Goal: Use online tool/utility: Utilize a website feature to perform a specific function

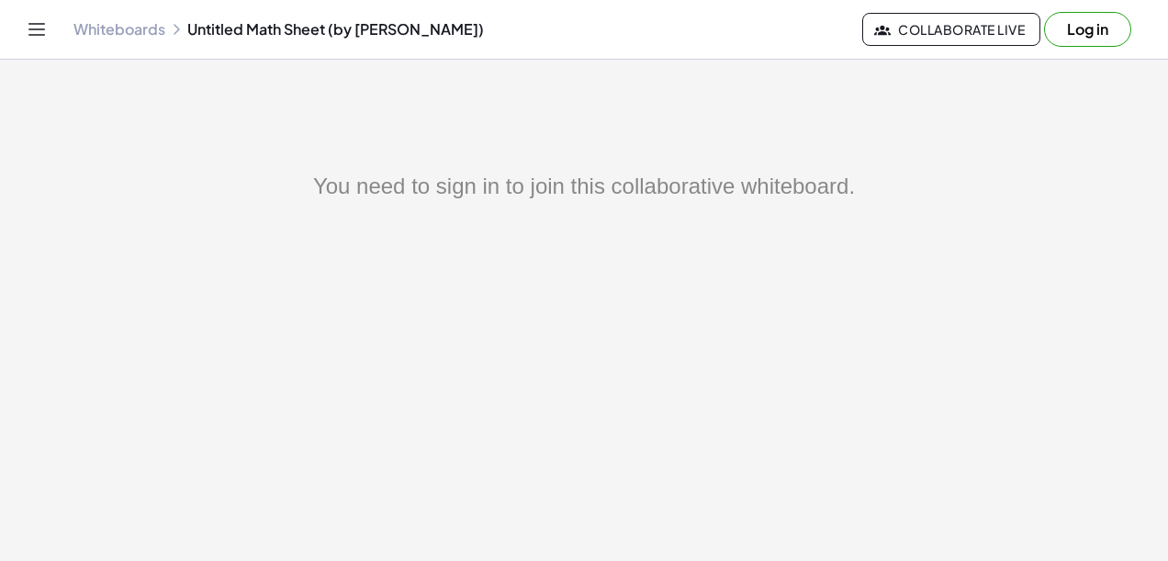
click at [1084, 35] on button "Log in" at bounding box center [1087, 29] width 87 height 35
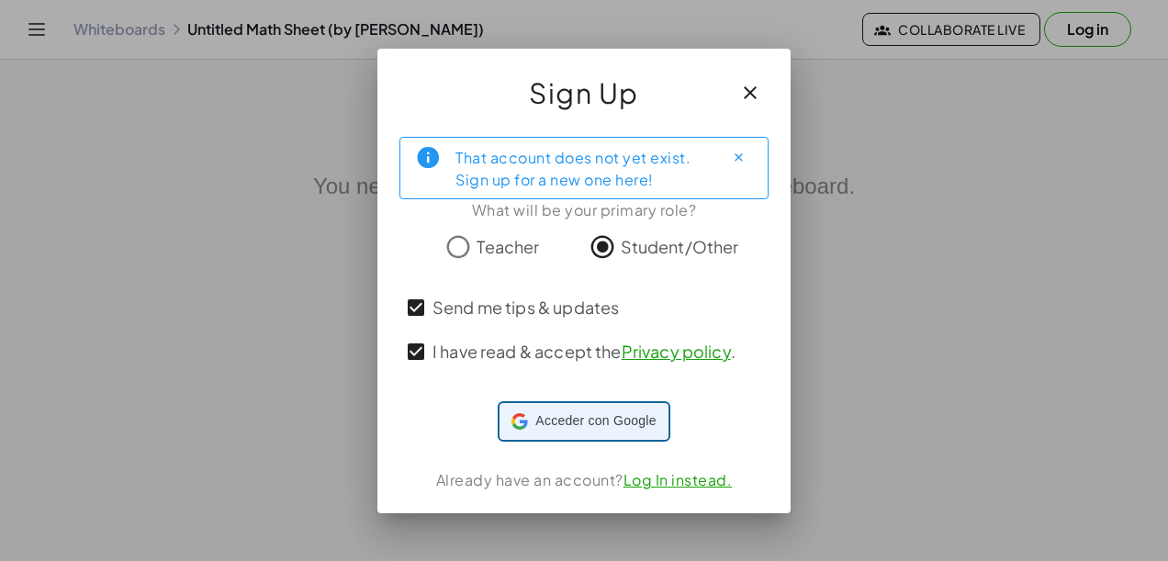
click at [545, 421] on span "Acceder con Google" at bounding box center [595, 420] width 120 height 19
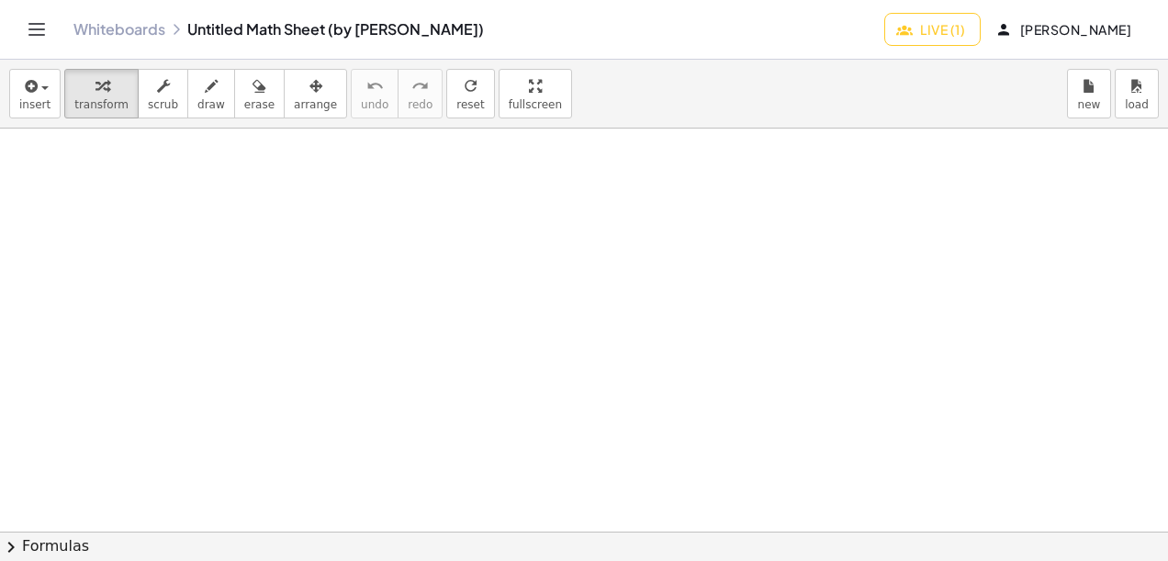
click at [902, 22] on button "Live (1)" at bounding box center [932, 29] width 96 height 33
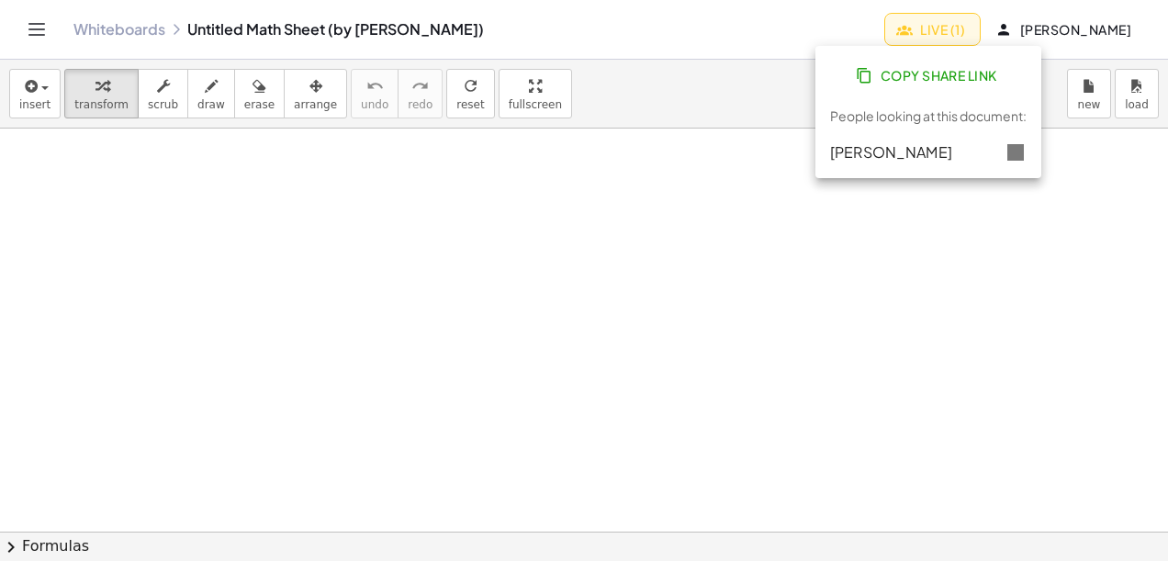
click at [718, 27] on div "Whiteboards Untitled Math Sheet (by [PERSON_NAME])" at bounding box center [478, 29] width 811 height 18
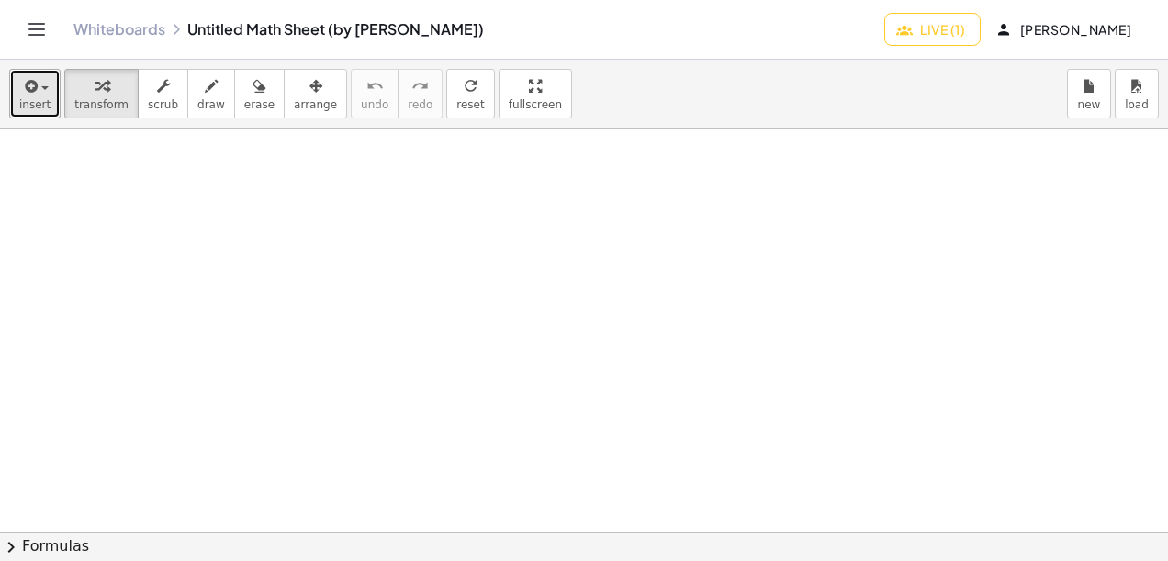
click at [35, 96] on button "insert" at bounding box center [34, 94] width 51 height 50
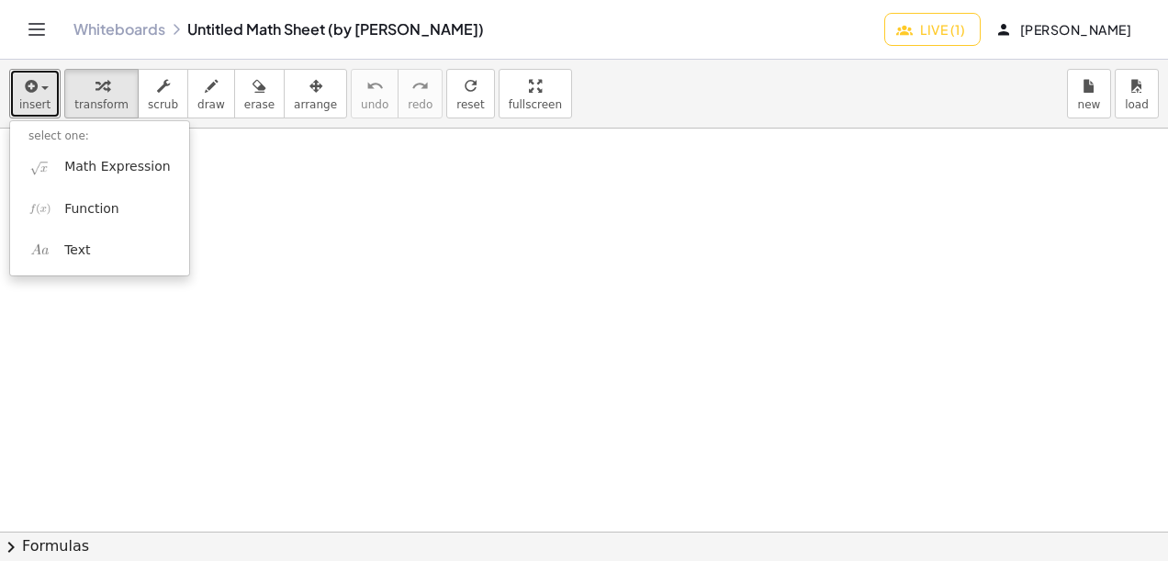
click at [500, 287] on div at bounding box center [584, 533] width 1168 height 809
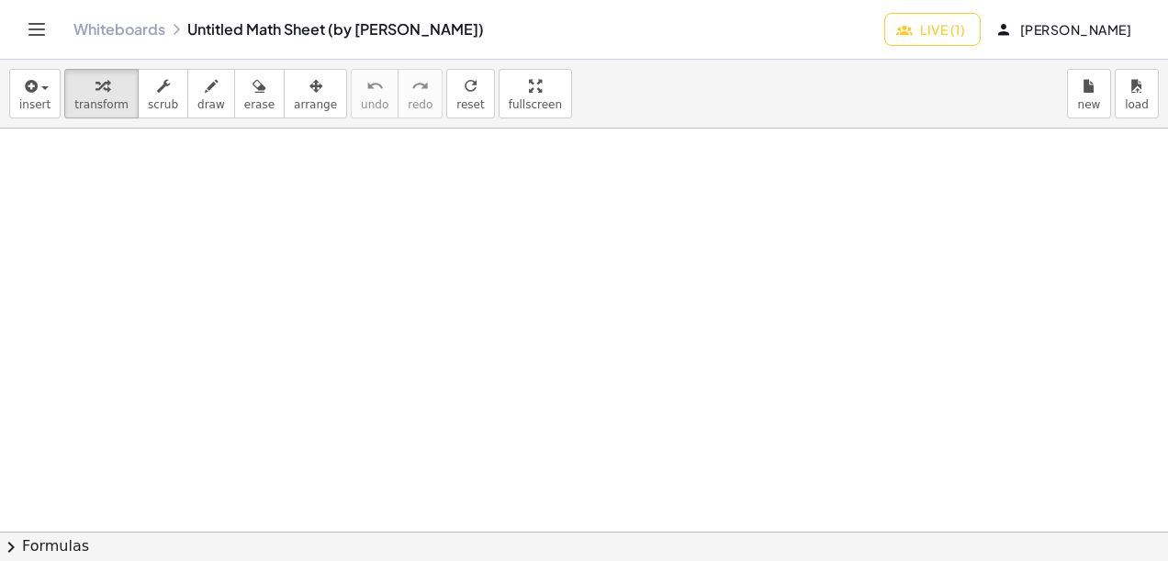
click at [900, 30] on span "Live (1)" at bounding box center [932, 29] width 65 height 17
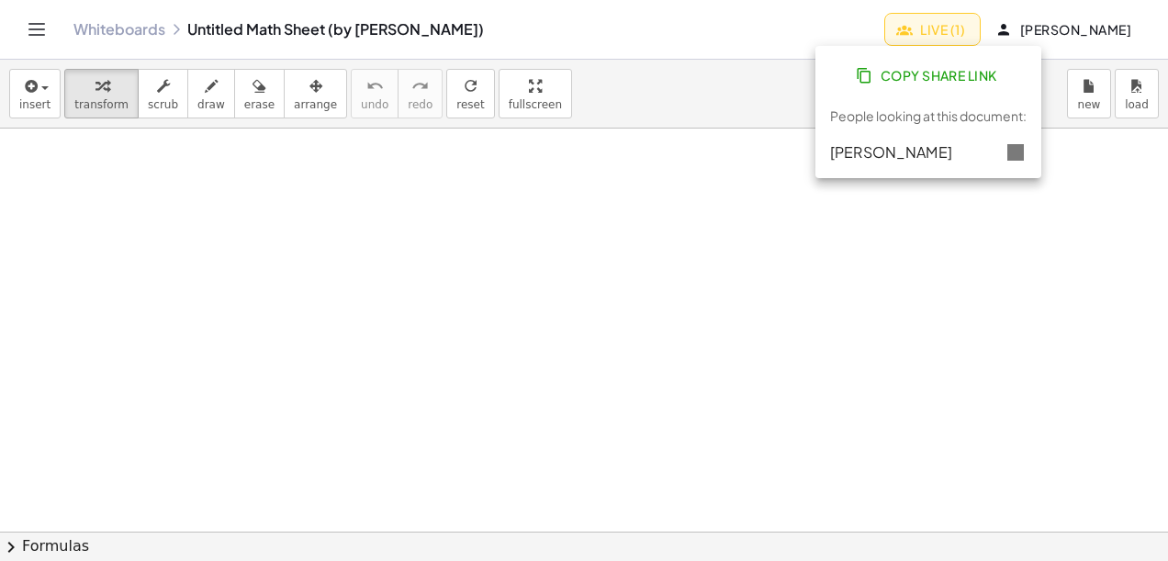
click at [725, 28] on div "Whiteboards Untitled Math Sheet (by [PERSON_NAME])" at bounding box center [478, 29] width 811 height 18
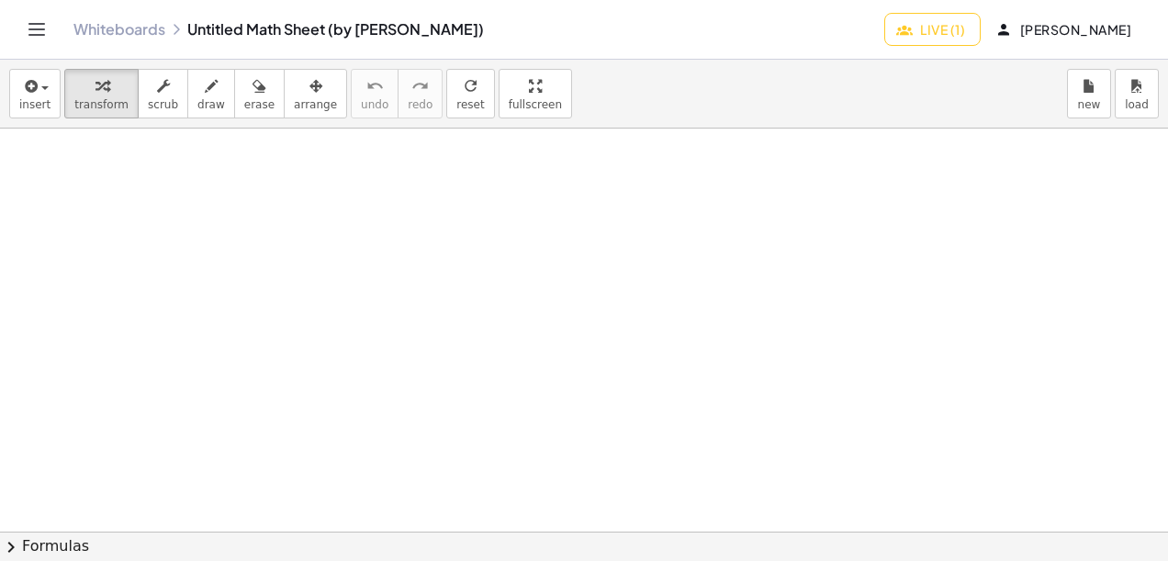
drag, startPoint x: 538, startPoint y: 220, endPoint x: 547, endPoint y: 307, distance: 86.8
click at [541, 260] on div at bounding box center [584, 532] width 1168 height 807
click at [549, 310] on div at bounding box center [584, 532] width 1168 height 807
click at [547, 323] on div at bounding box center [584, 532] width 1168 height 807
click at [535, 350] on div at bounding box center [584, 532] width 1168 height 807
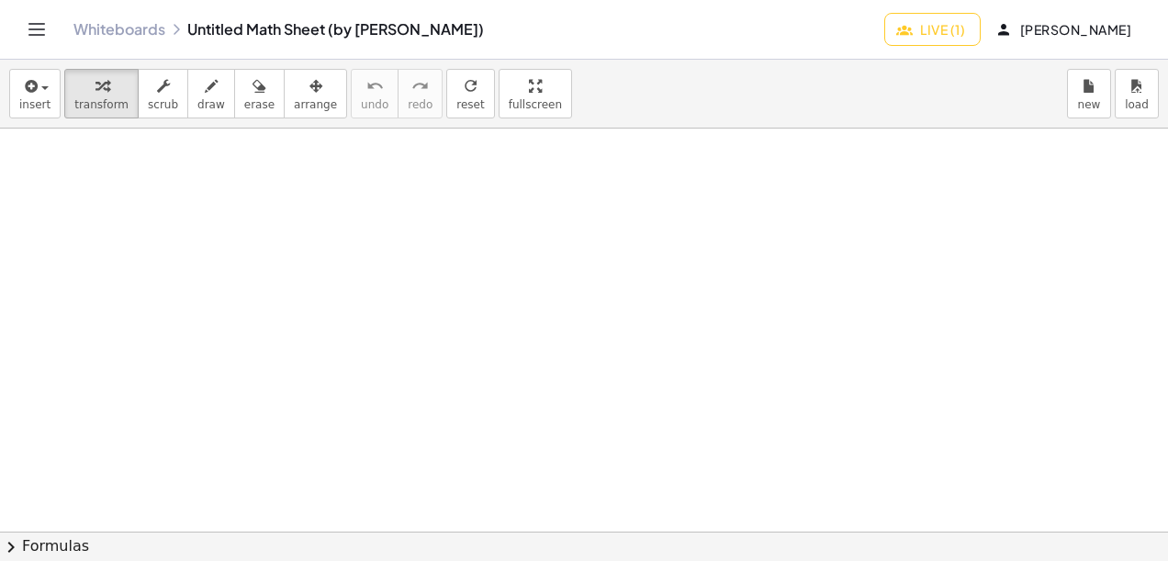
click at [534, 349] on div at bounding box center [584, 532] width 1168 height 807
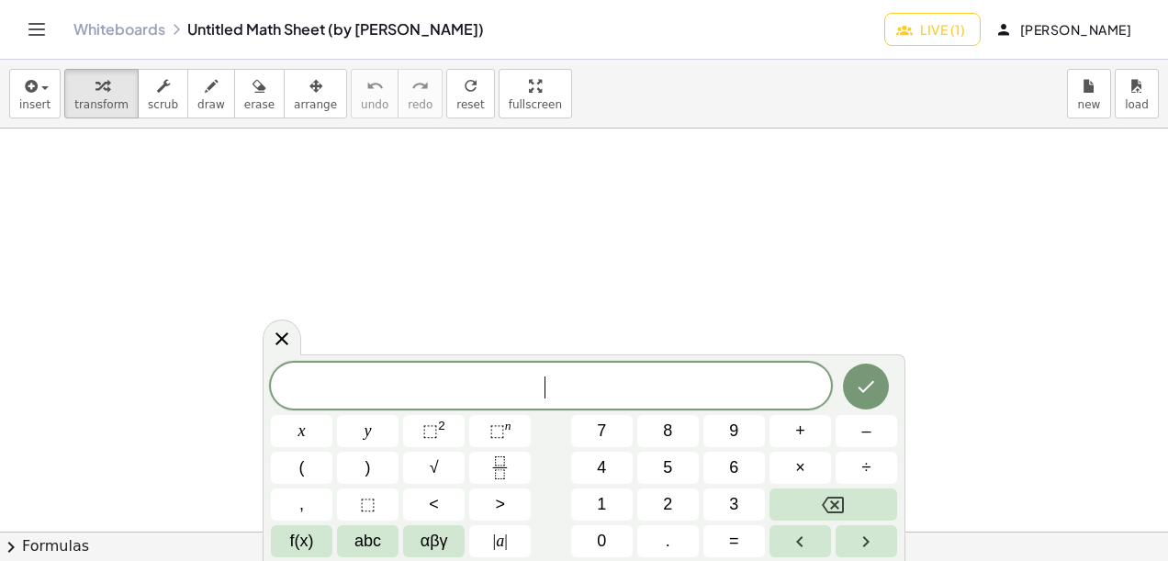
click at [550, 320] on div at bounding box center [584, 532] width 1168 height 807
click at [474, 332] on div at bounding box center [584, 532] width 1168 height 807
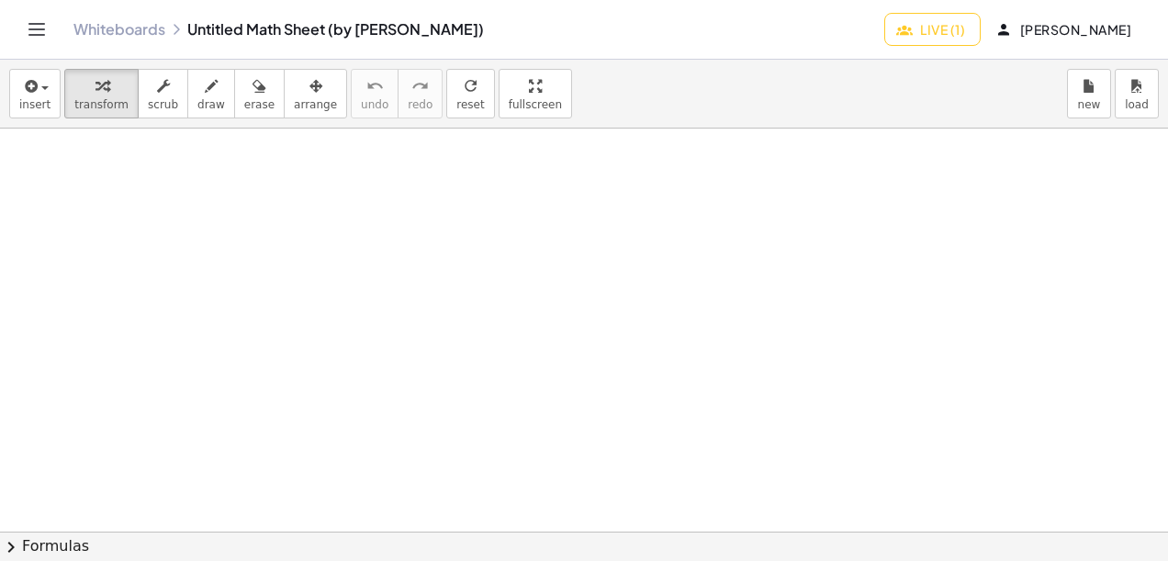
click at [474, 332] on div at bounding box center [584, 532] width 1168 height 807
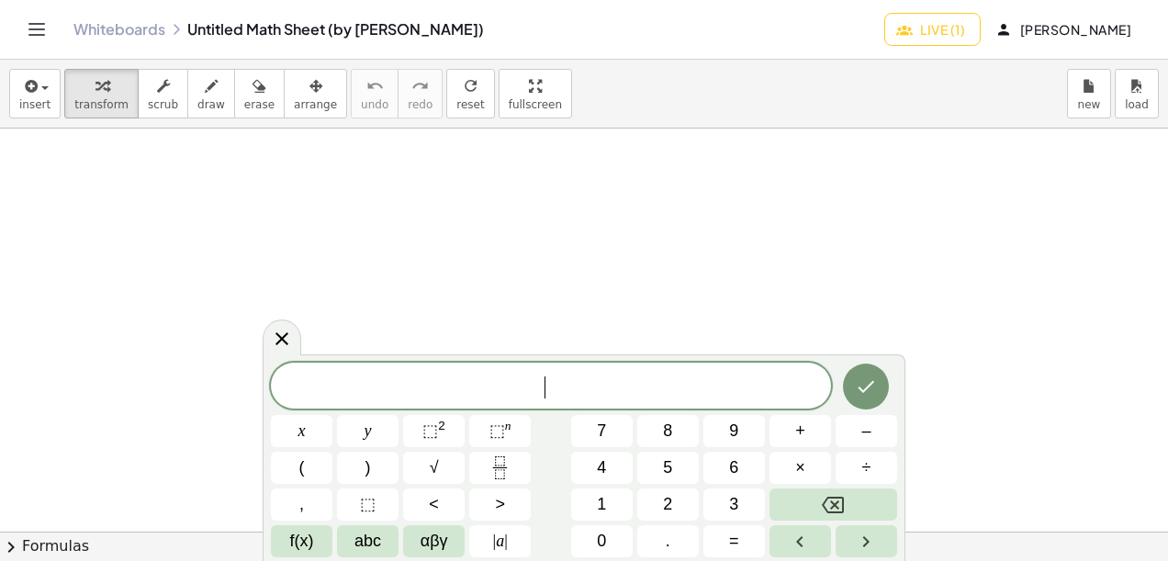
click at [474, 332] on div at bounding box center [584, 532] width 1168 height 807
drag, startPoint x: 520, startPoint y: 364, endPoint x: 513, endPoint y: 263, distance: 101.3
click at [513, 263] on body "Graspable Math Activities Whiteboards Classes Account v1.31.2 | Privacy policy …" at bounding box center [584, 280] width 1168 height 561
drag, startPoint x: 898, startPoint y: 402, endPoint x: 702, endPoint y: 337, distance: 207.1
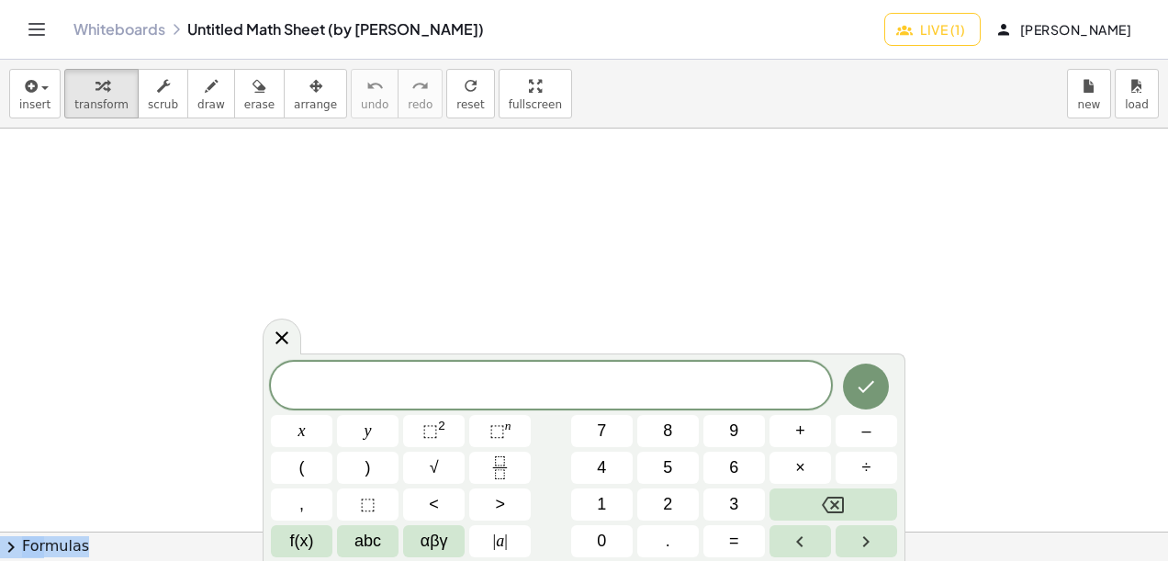
click at [897, 310] on body "Graspable Math Activities Whiteboards Classes Account v1.31.2 | Privacy policy …" at bounding box center [584, 280] width 1168 height 561
click at [288, 416] on button "x" at bounding box center [302, 431] width 62 height 32
click at [855, 511] on button "Backspace" at bounding box center [834, 505] width 128 height 32
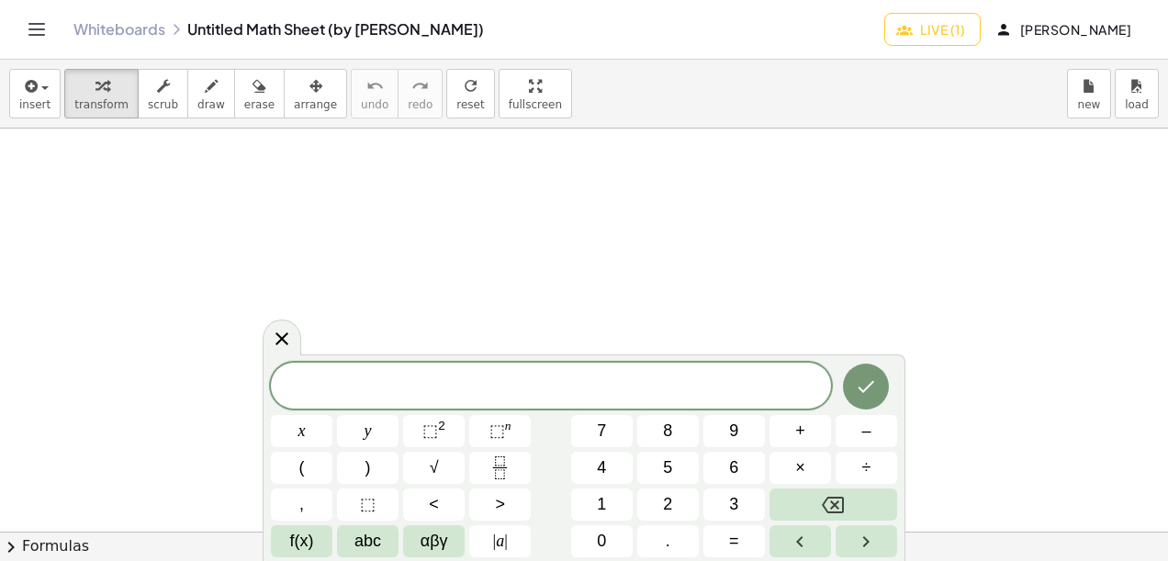
drag, startPoint x: 450, startPoint y: 222, endPoint x: 347, endPoint y: 281, distance: 118.5
click at [432, 228] on div at bounding box center [584, 440] width 1168 height 807
drag, startPoint x: 277, startPoint y: 369, endPoint x: 274, endPoint y: 356, distance: 13.4
click at [265, 355] on div "​ x y ⬚ 2 ⬚ n 7 8 9 + – ( ) √ 4 5 6 × ÷ , ⬚ < > 1 2 3 f(x) abc αβγ | a | 0 . =" at bounding box center [584, 458] width 643 height 207
click at [272, 361] on div "x y ⬚ 2 ⬚ n 7 8 9 + – ( ) √ 4 5 6 × ÷ , ⬚ < > 1 2 3 f(x) abc αβγ | a | 0 . =" at bounding box center [584, 458] width 643 height 208
